Goal: Task Accomplishment & Management: Use online tool/utility

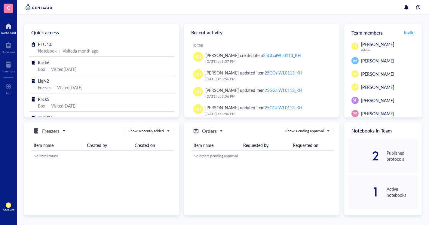
click at [8, 71] on div "Inventory" at bounding box center [8, 71] width 13 height 4
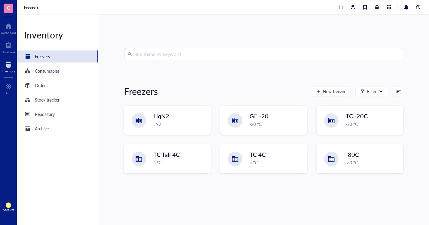
click at [156, 124] on div "LN2" at bounding box center [179, 124] width 53 height 7
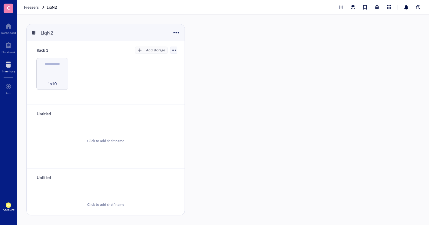
click at [51, 75] on div "1x10" at bounding box center [52, 80] width 26 height 13
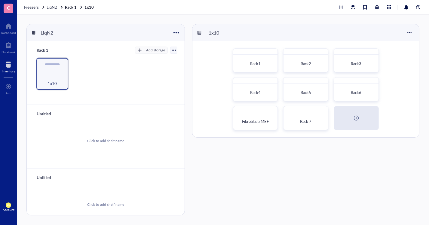
click at [304, 120] on span "Rack 7" at bounding box center [305, 121] width 11 height 6
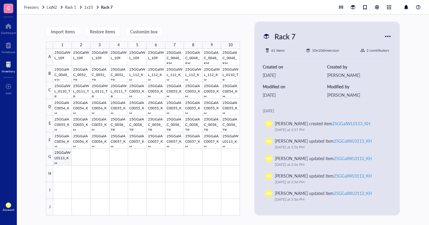
click at [61, 159] on div at bounding box center [146, 132] width 187 height 167
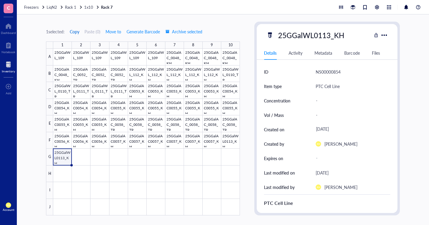
click at [76, 29] on span "Copy" at bounding box center [75, 31] width 10 height 5
click at [79, 155] on div at bounding box center [146, 132] width 187 height 167
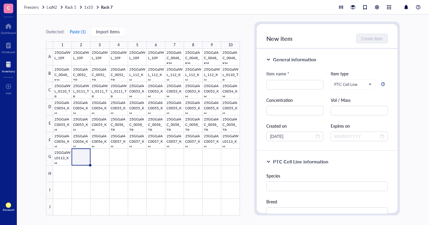
click at [78, 31] on button "Paste ( 1 )" at bounding box center [77, 32] width 17 height 10
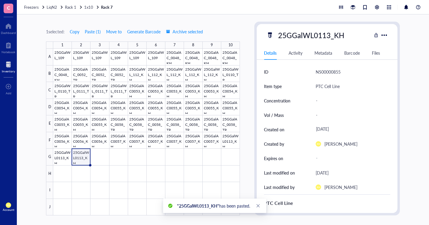
click at [331, 35] on div "25GGalWL0113_KH" at bounding box center [311, 35] width 72 height 13
click at [332, 37] on input "25GGalWL0113_KH" at bounding box center [312, 35] width 72 height 12
type input "25GGalWL0114_KH"
drag, startPoint x: 350, startPoint y: 156, endPoint x: 349, endPoint y: 160, distance: 3.9
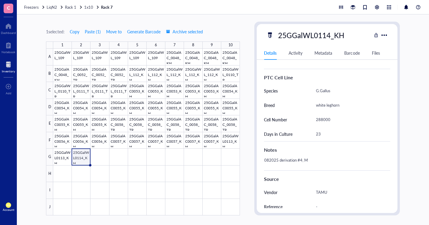
click at [347, 134] on div "23" at bounding box center [350, 134] width 75 height 13
type input "28"
click at [336, 120] on div "288000" at bounding box center [350, 119] width 75 height 13
drag, startPoint x: 336, startPoint y: 120, endPoint x: 312, endPoint y: 119, distance: 23.5
click at [312, 119] on div "Cell Number 288000" at bounding box center [327, 119] width 126 height 14
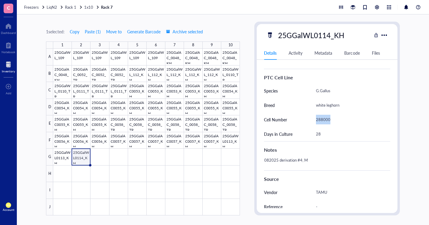
click at [322, 118] on div "288000" at bounding box center [350, 119] width 75 height 13
type input "2"
type input "500000"
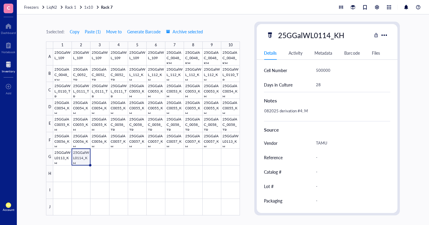
scroll to position [186, 0]
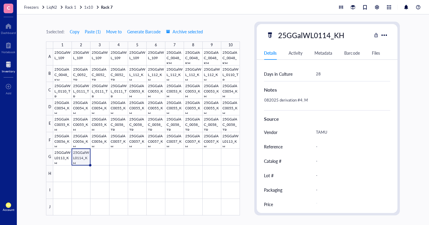
click at [280, 97] on div "082025 derivation #4; M" at bounding box center [324, 103] width 126 height 14
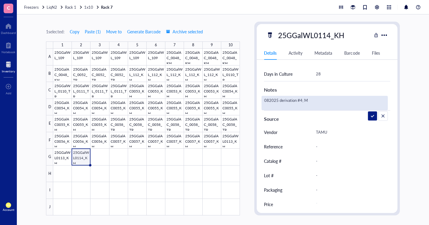
click at [273, 101] on textarea "082025 derivation #4; M" at bounding box center [306, 102] width 89 height 13
drag, startPoint x: 301, startPoint y: 100, endPoint x: 309, endPoint y: 106, distance: 10.6
click at [301, 100] on textarea "082525 derivation #4; M" at bounding box center [306, 102] width 89 height 13
type textarea "082525 derivation #7; M"
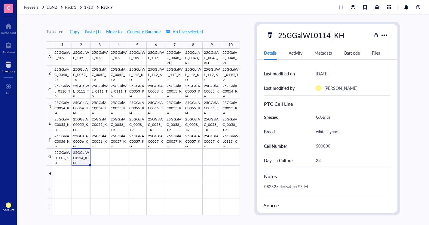
scroll to position [35, 0]
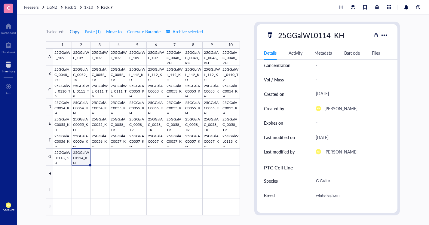
click at [76, 31] on span "Copy" at bounding box center [75, 31] width 10 height 5
click at [105, 155] on div at bounding box center [146, 132] width 187 height 167
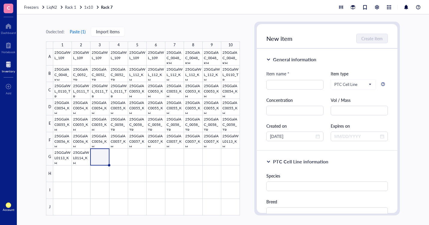
click at [76, 30] on button "Paste ( 1 )" at bounding box center [77, 32] width 17 height 10
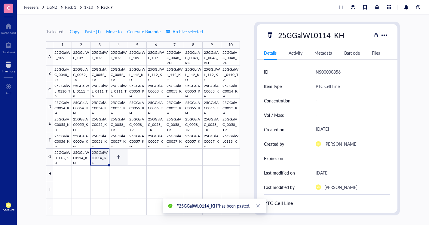
click at [122, 160] on div at bounding box center [146, 132] width 187 height 167
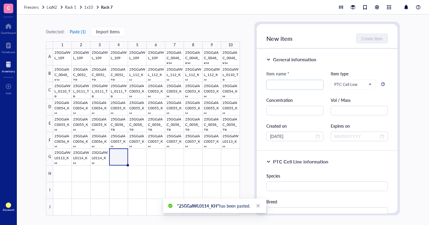
click at [81, 30] on button "Paste ( 1 )" at bounding box center [77, 32] width 17 height 10
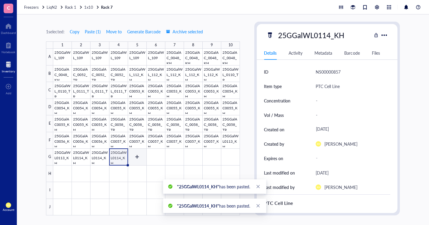
click at [142, 158] on div at bounding box center [146, 132] width 187 height 167
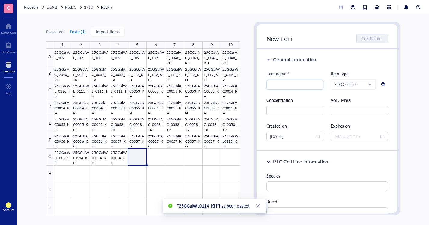
click at [79, 32] on button "Paste ( 1 )" at bounding box center [77, 32] width 17 height 10
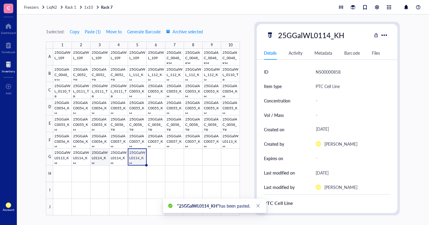
click at [103, 157] on div at bounding box center [146, 132] width 187 height 167
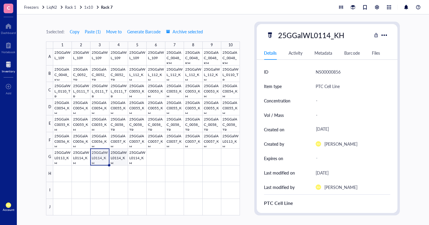
click at [117, 159] on div at bounding box center [146, 132] width 187 height 167
click at [135, 156] on div at bounding box center [146, 132] width 187 height 167
